Goal: Check status: Check status

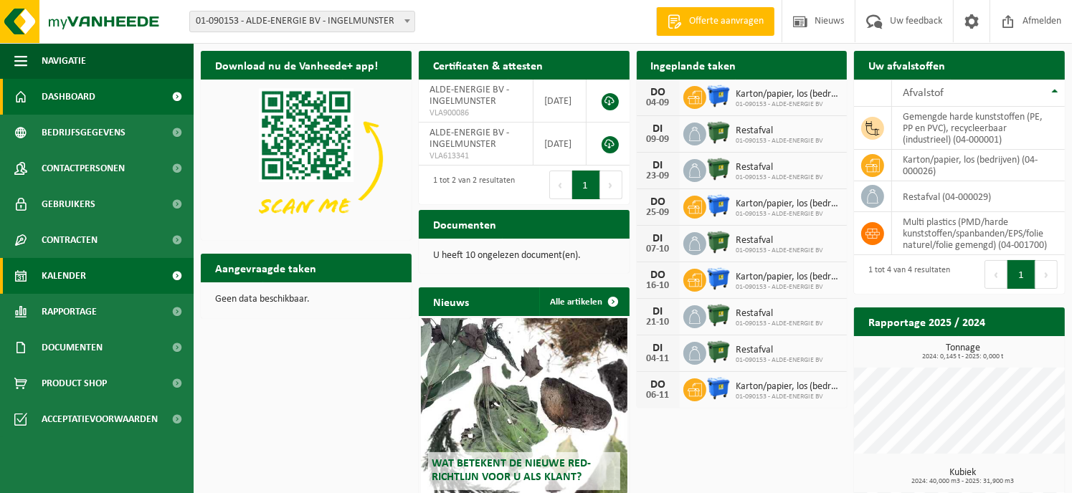
click at [88, 275] on link "Kalender" at bounding box center [97, 276] width 194 height 36
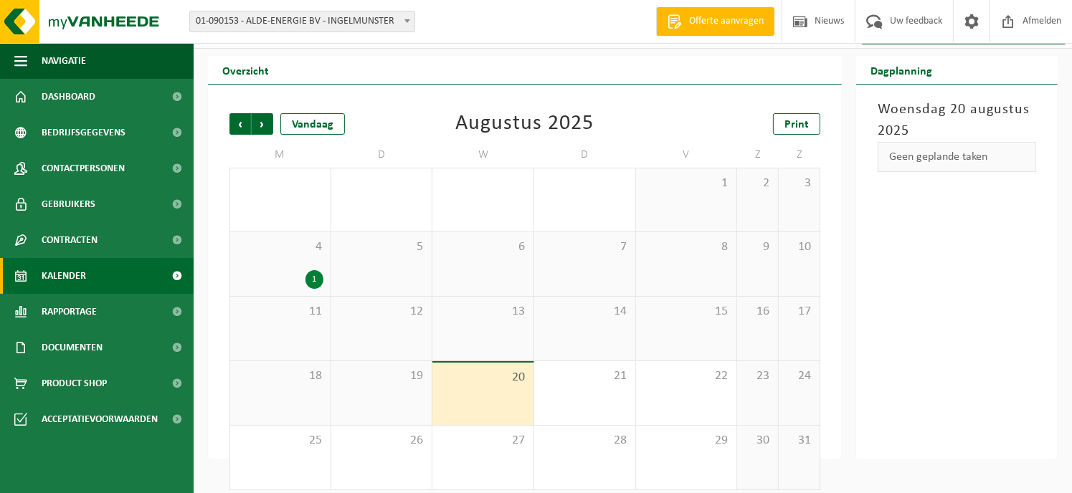
scroll to position [38, 0]
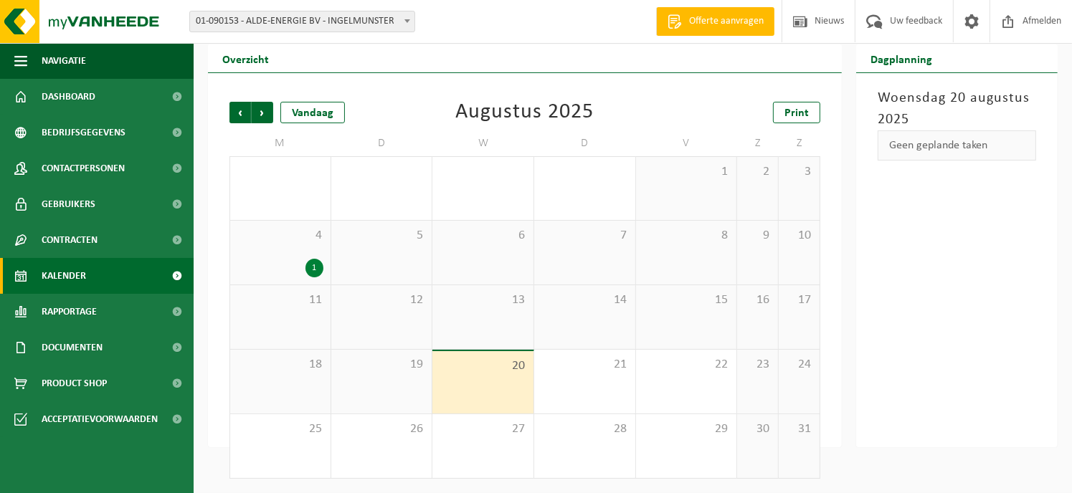
click at [312, 265] on div "1" at bounding box center [314, 268] width 18 height 19
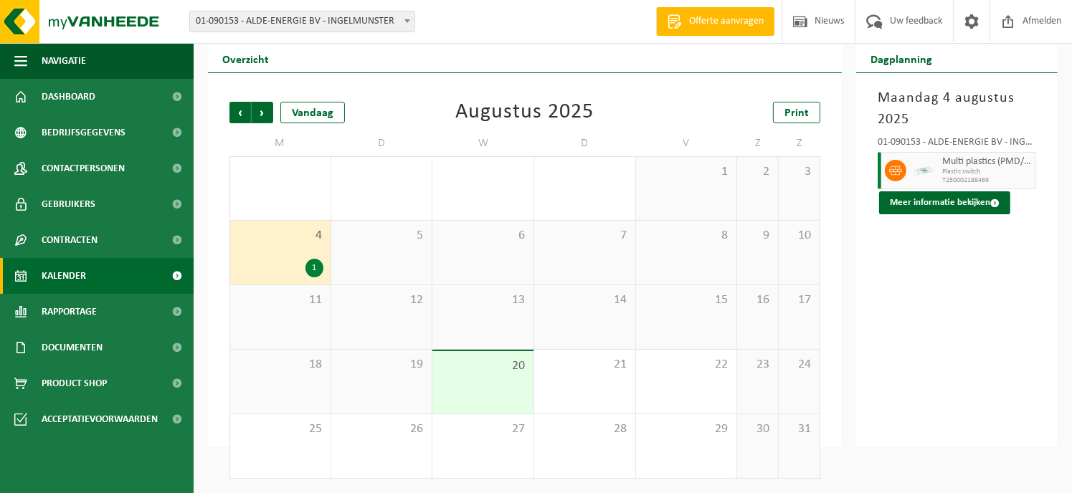
click at [499, 279] on div "6" at bounding box center [482, 253] width 101 height 64
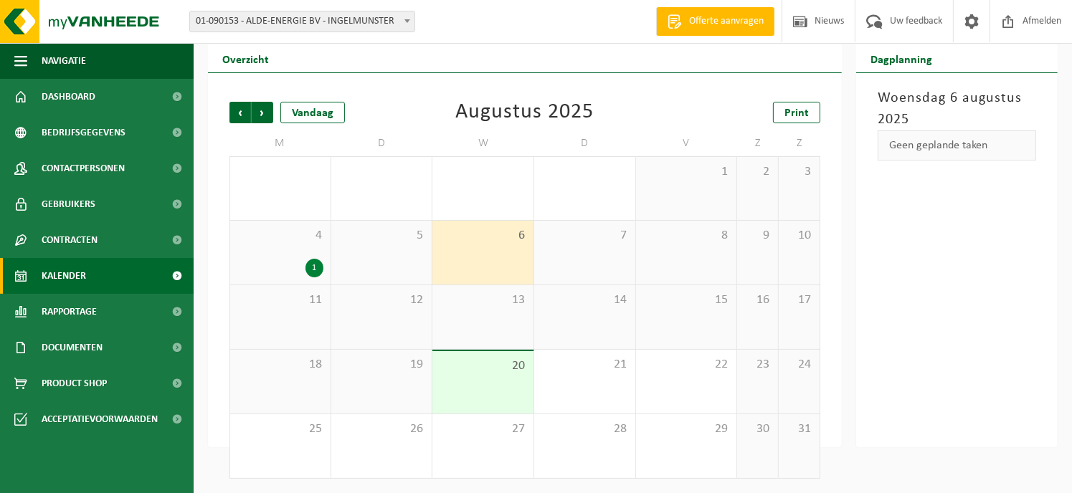
click at [593, 321] on div "14" at bounding box center [584, 317] width 101 height 64
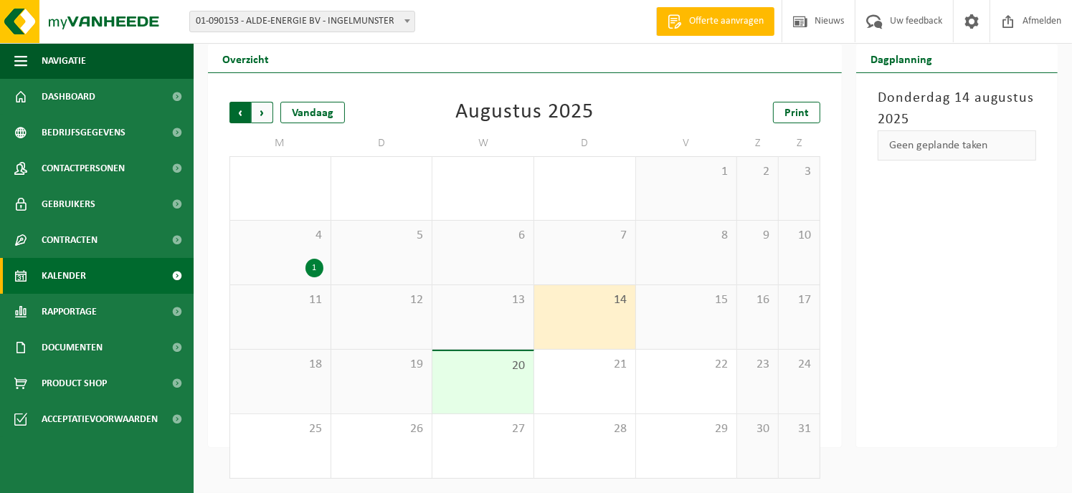
click at [262, 112] on span "Volgende" at bounding box center [263, 113] width 22 height 22
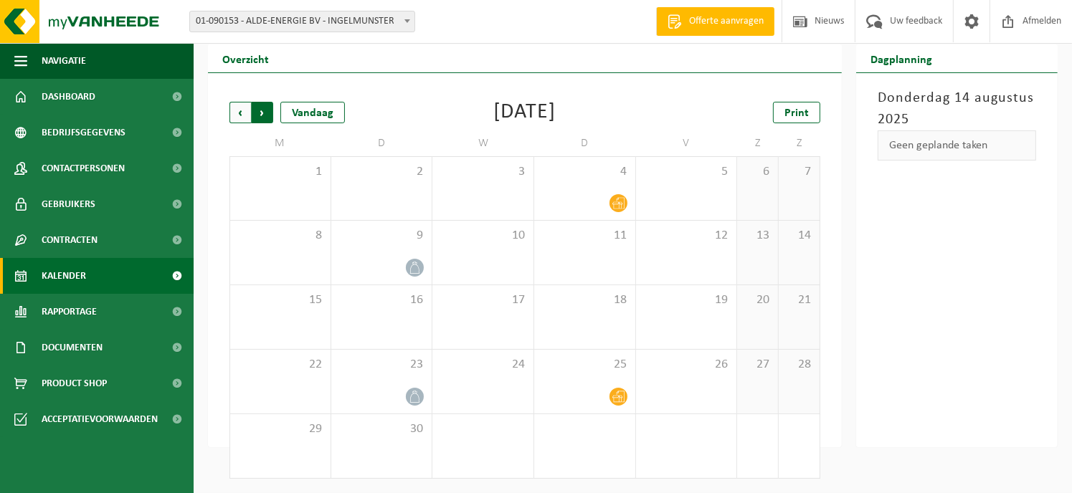
click at [242, 108] on span "Vorige" at bounding box center [240, 113] width 22 height 22
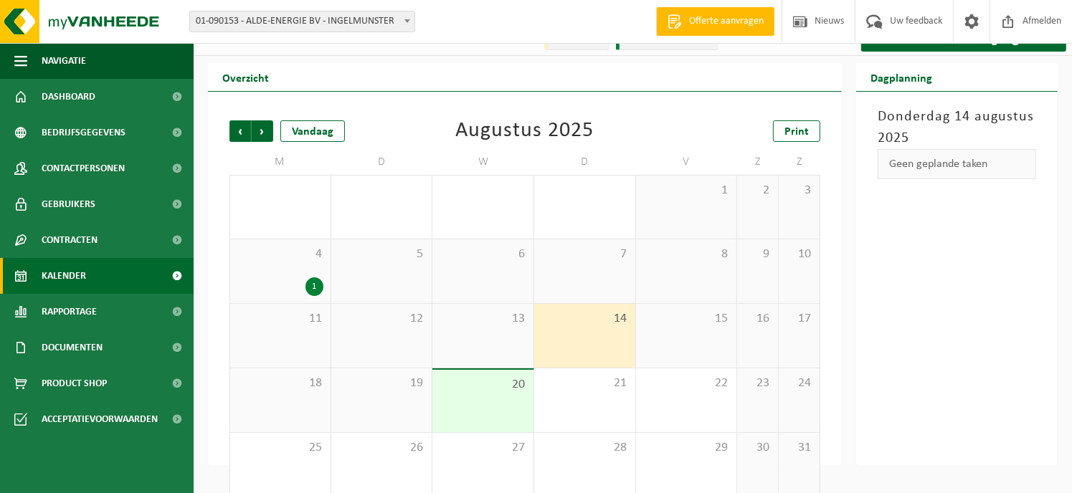
scroll to position [0, 0]
